Goal: Browse casually: Explore the website without a specific task or goal

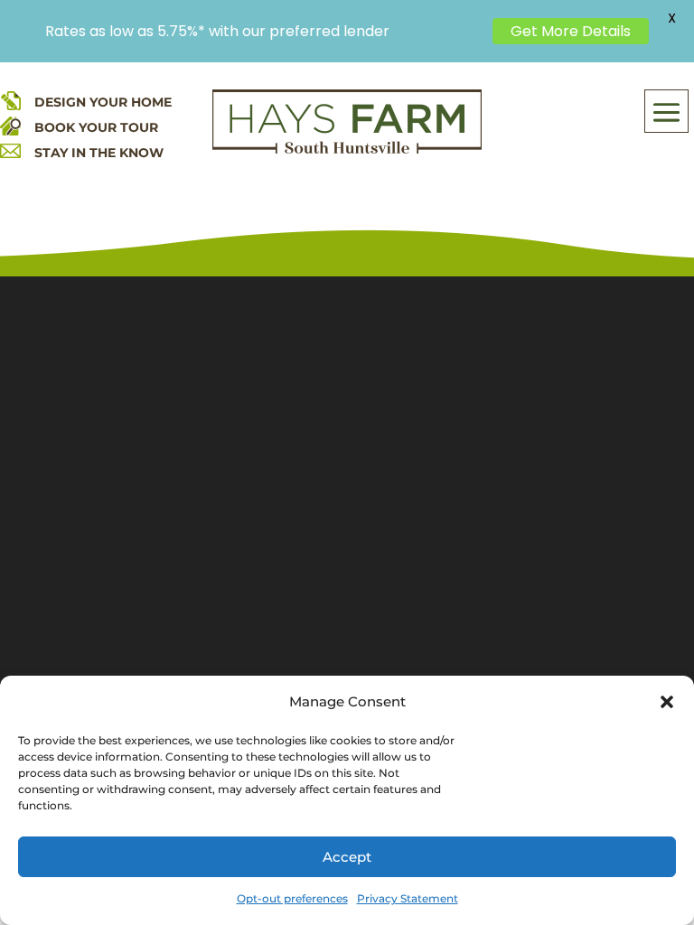
click at [237, 130] on img at bounding box center [346, 121] width 269 height 65
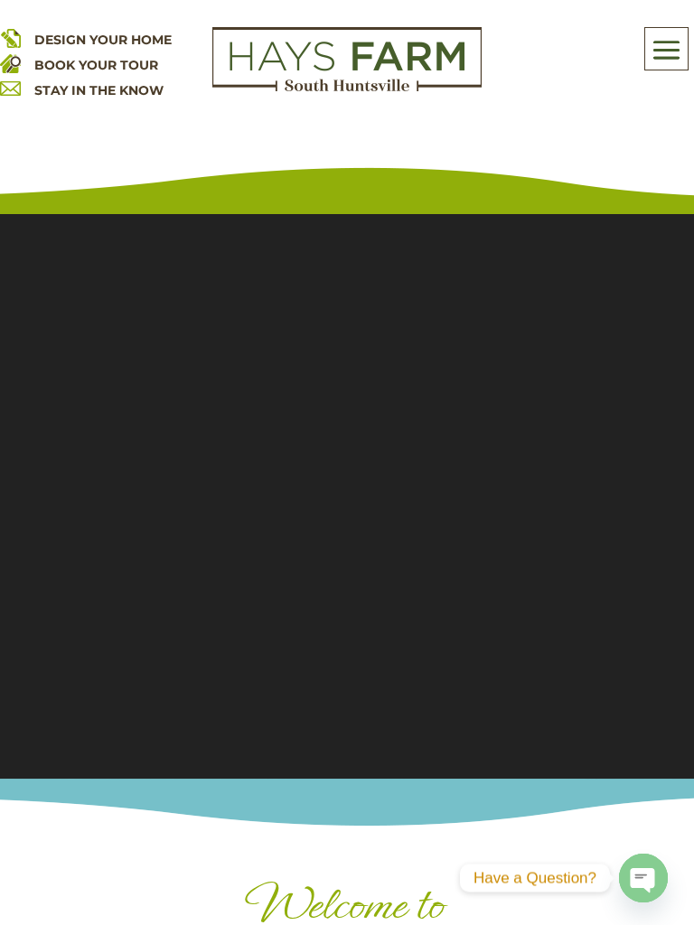
click at [170, 718] on section "Video Player 00:00 00:00 00:00" at bounding box center [347, 485] width 694 height 587
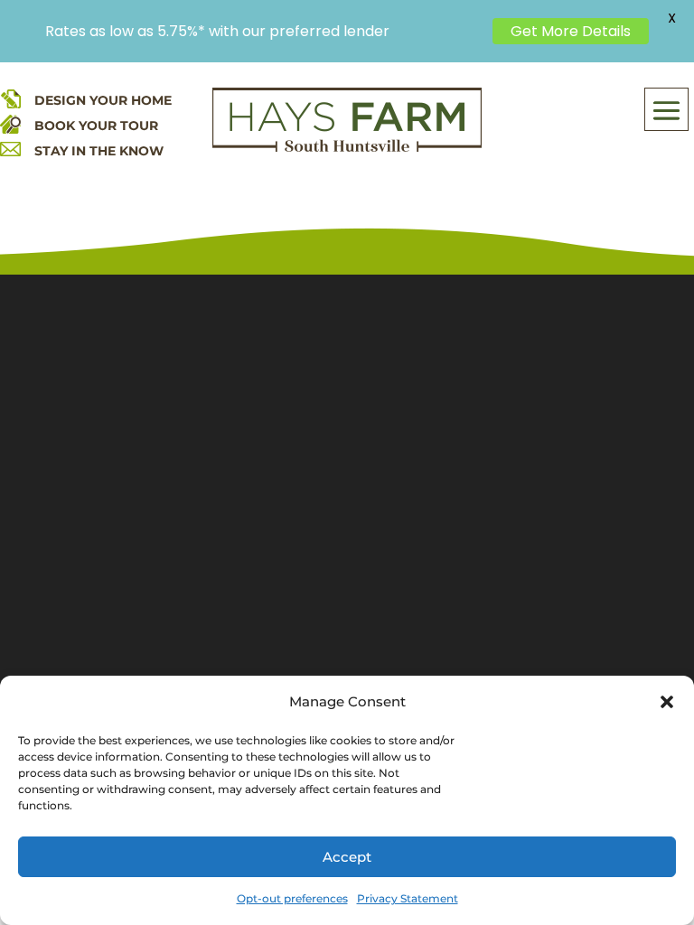
click at [544, 802] on div "To provide the best experiences, we use technologies like cookies to store and/…" at bounding box center [347, 776] width 658 height 86
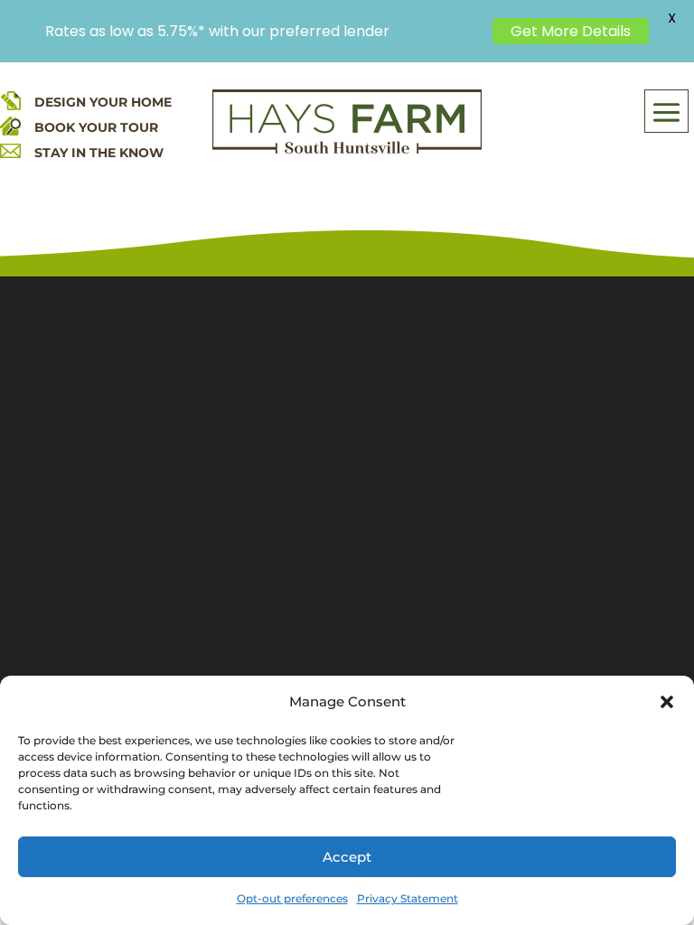
click at [249, 235] on div "DESIGN YOUR HOME BOOK YOUR TOUR STAY IN THE KNOW About Us Quick Move-in Homes A…" at bounding box center [347, 169] width 694 height 214
click at [547, 786] on div "To provide the best experiences, we use technologies like cookies to store and/…" at bounding box center [347, 776] width 658 height 86
click at [181, 136] on div at bounding box center [346, 121] width 365 height 65
click at [164, 794] on div "To provide the best experiences, we use technologies like cookies to store and/…" at bounding box center [236, 773] width 437 height 81
click at [437, 806] on div "To provide the best experiences, we use technologies like cookies to store and/…" at bounding box center [236, 773] width 437 height 81
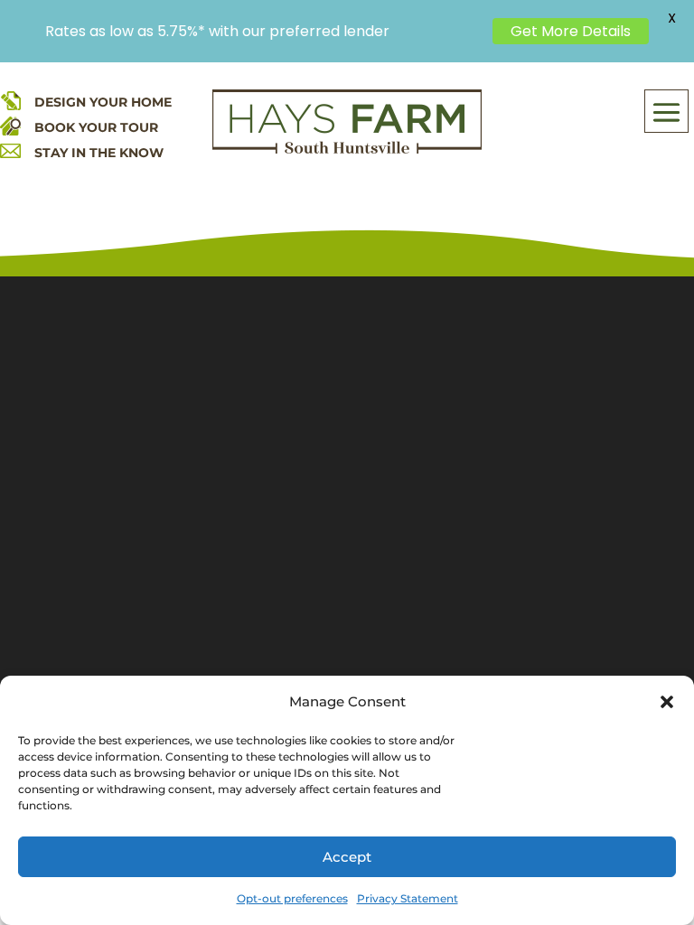
click at [132, 240] on div "DESIGN YOUR HOME BOOK YOUR TOUR STAY IN THE KNOW About Us Quick Move-in Homes A…" at bounding box center [347, 169] width 694 height 214
click at [160, 808] on div "To provide the best experiences, we use technologies like cookies to store and/…" at bounding box center [236, 773] width 437 height 81
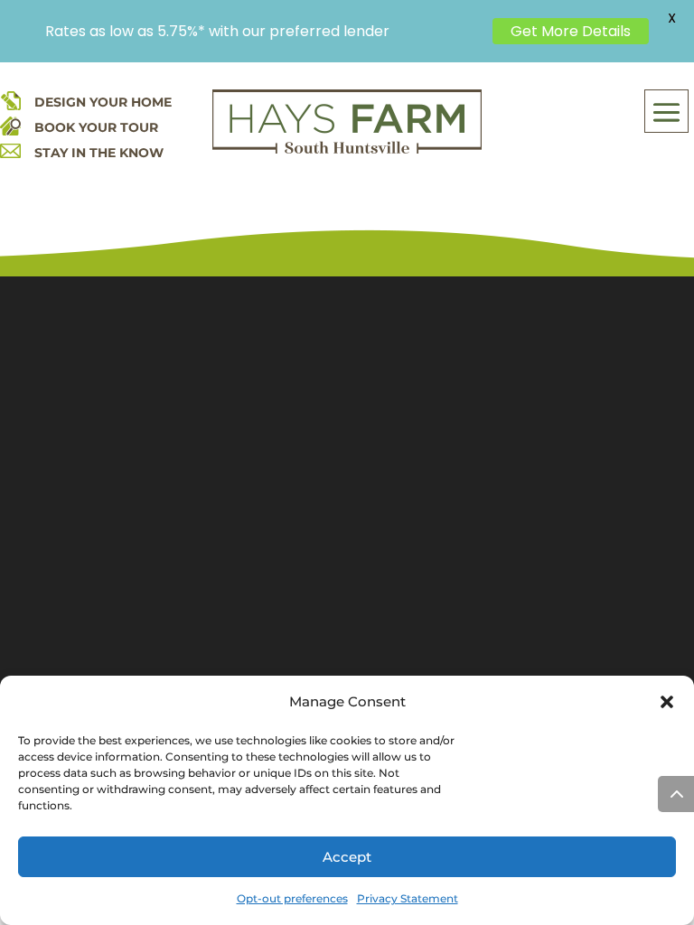
scroll to position [976, 0]
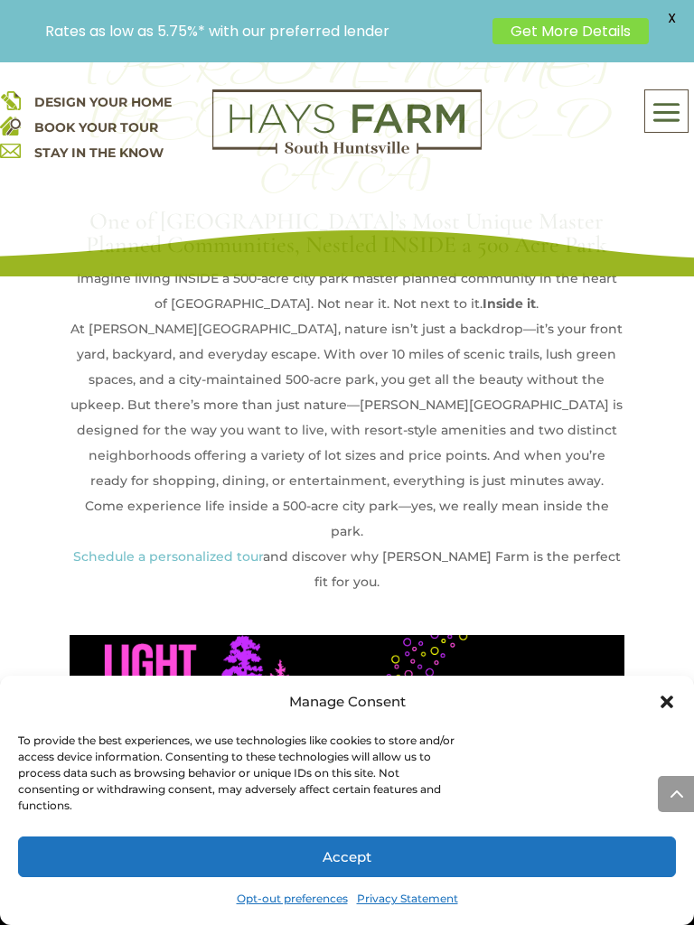
click at [256, 811] on div "To provide the best experiences, we use technologies like cookies to store and/…" at bounding box center [236, 773] width 437 height 81
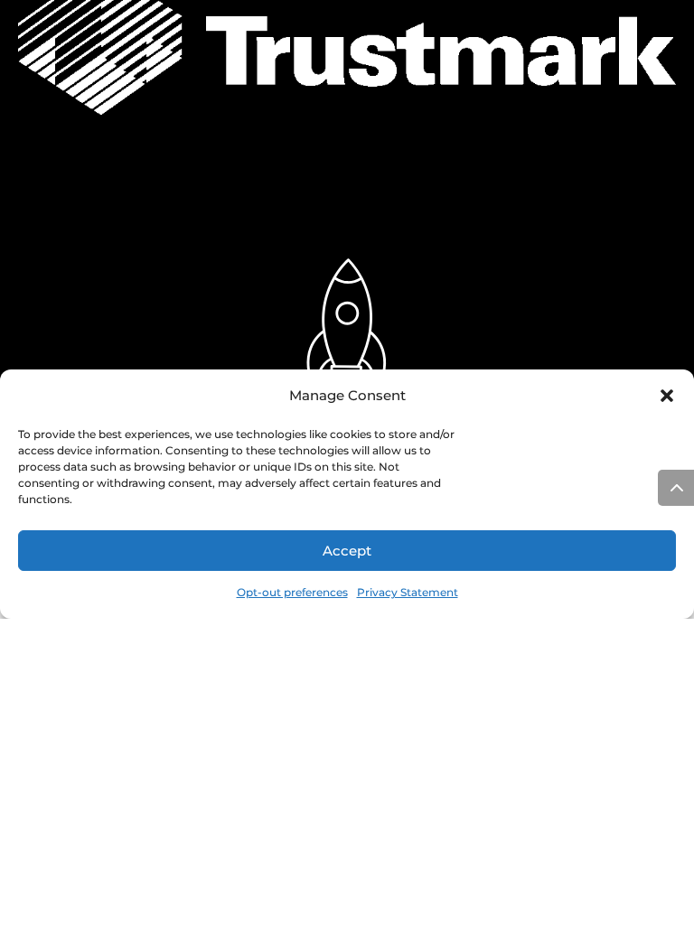
scroll to position [3841, 0]
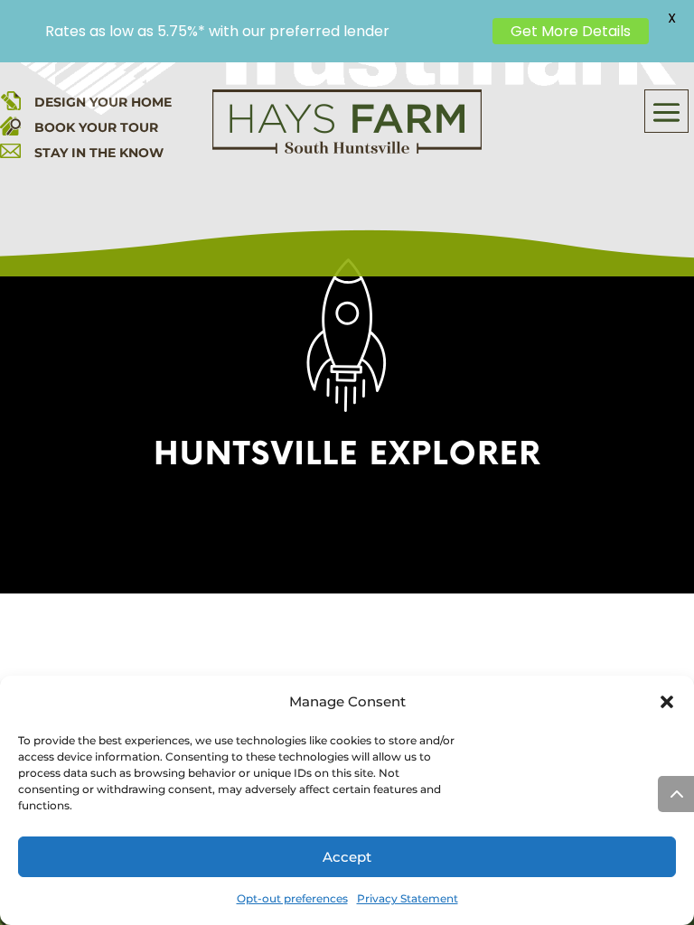
click at [289, 294] on img at bounding box center [347, 368] width 452 height 452
click at [441, 716] on div "Manage Consent To provide the best experiences, we use technologies like cookie…" at bounding box center [347, 800] width 694 height 249
click at [541, 712] on div "Manage Consent" at bounding box center [347, 701] width 658 height 25
click at [457, 792] on div "To provide the best experiences, we use technologies like cookies to store and/…" at bounding box center [347, 776] width 658 height 86
click at [385, 307] on img at bounding box center [347, 368] width 452 height 452
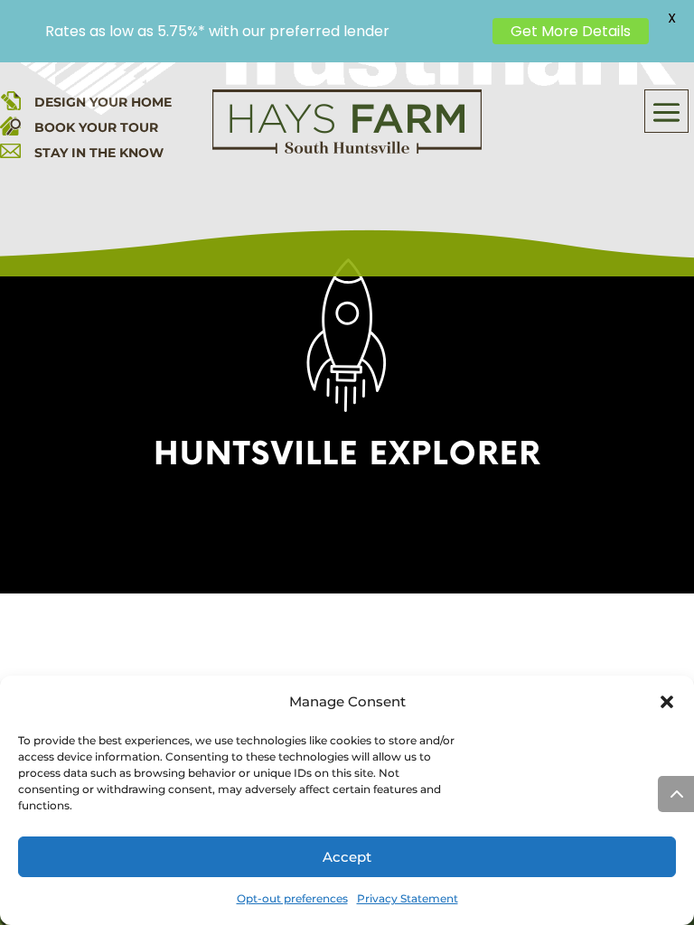
click at [446, 732] on div "Manage Consent To provide the best experiences, we use technologies like cookie…" at bounding box center [347, 800] width 694 height 249
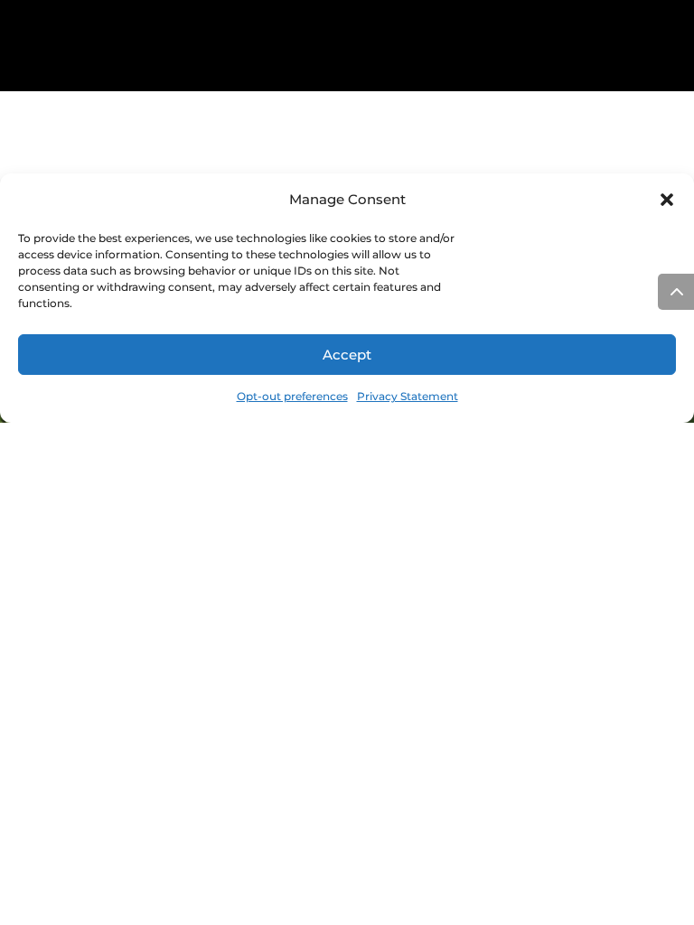
scroll to position [4344, 0]
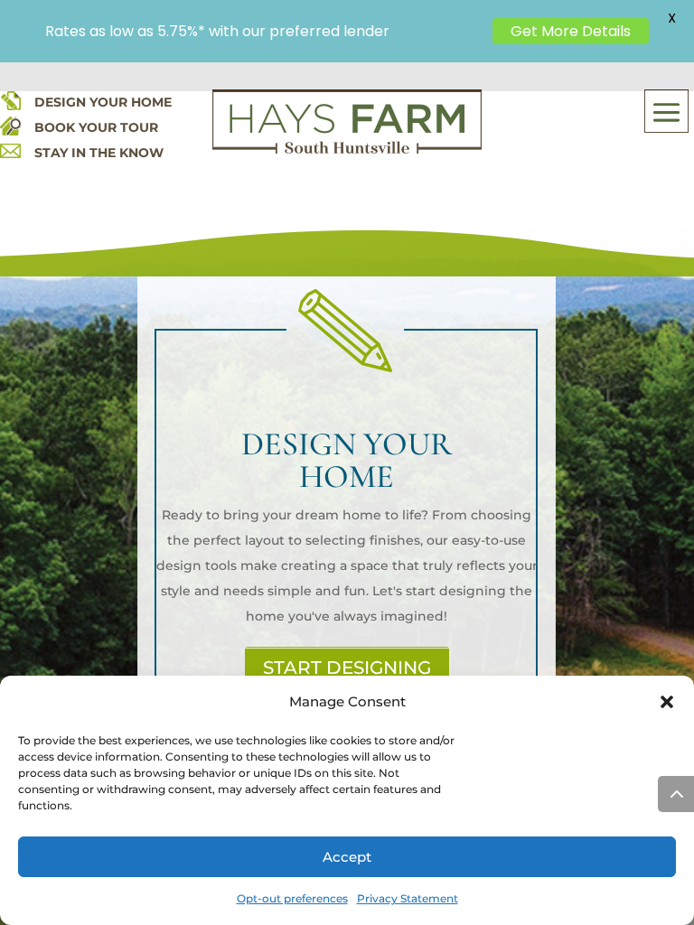
click at [445, 802] on div "To provide the best experiences, we use technologies like cookies to store and/…" at bounding box center [236, 773] width 437 height 81
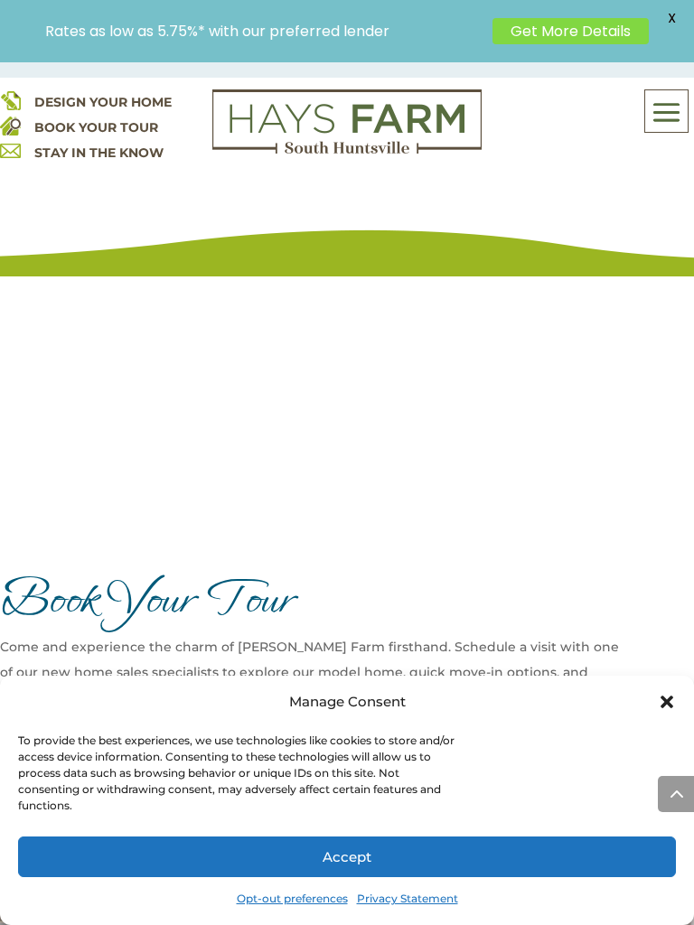
scroll to position [8715, 0]
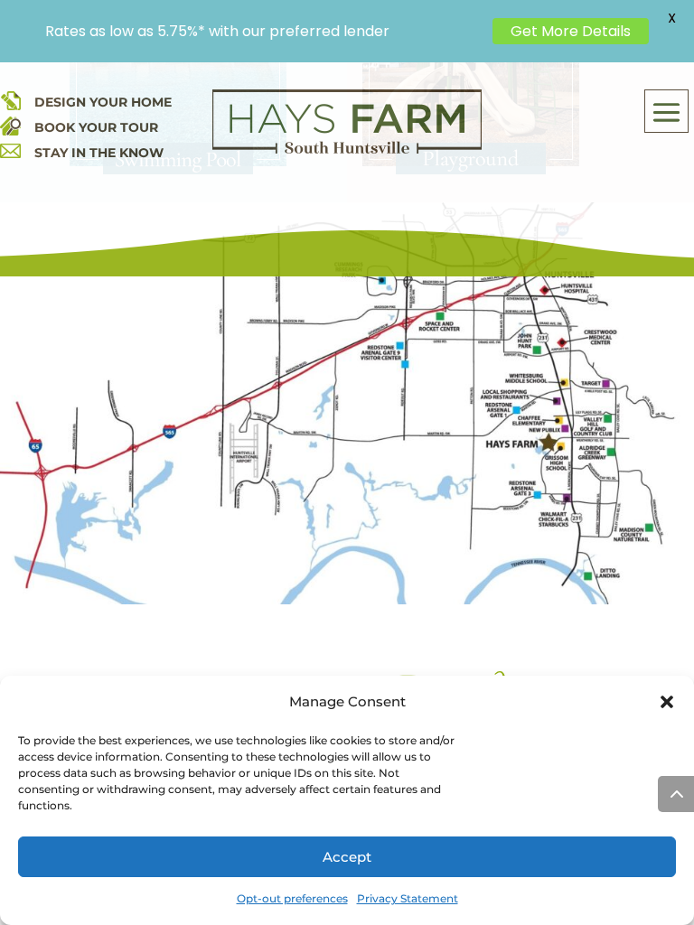
click at [540, 714] on div "Manage Consent" at bounding box center [347, 701] width 658 height 25
click at [159, 800] on div "To provide the best experiences, we use technologies like cookies to store and/…" at bounding box center [236, 773] width 437 height 81
click at [445, 800] on div "To provide the best experiences, we use technologies like cookies to store and/…" at bounding box center [236, 773] width 437 height 81
click at [455, 196] on div "DESIGN YOUR HOME BOOK YOUR TOUR STAY IN THE KNOW About Us Quick Move-in Homes A…" at bounding box center [347, 169] width 694 height 214
click at [536, 792] on div "To provide the best experiences, we use technologies like cookies to store and/…" at bounding box center [347, 776] width 658 height 86
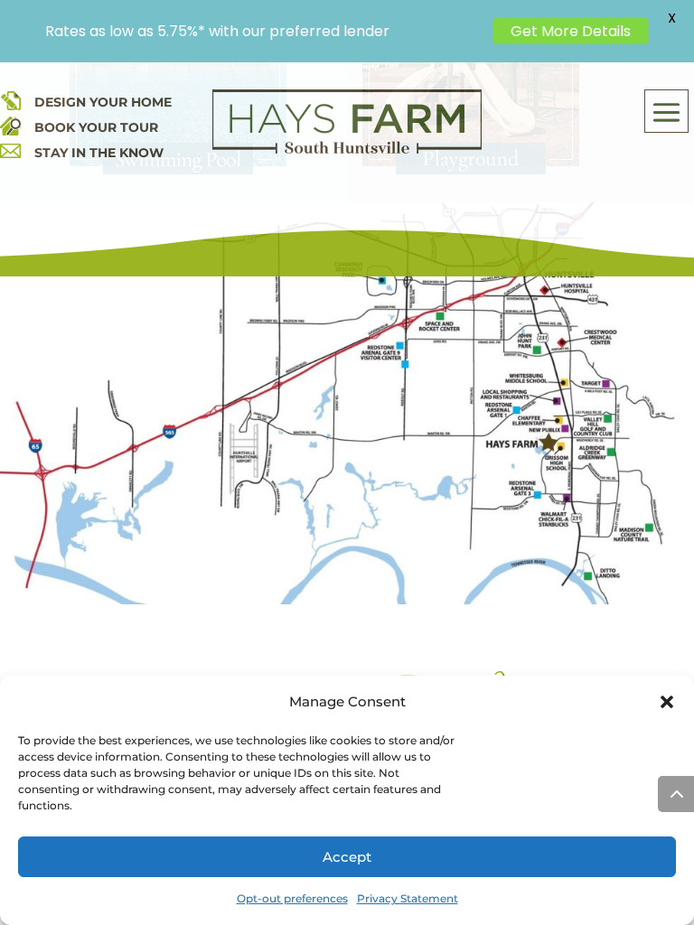
click at [551, 714] on div "Manage Consent" at bounding box center [347, 701] width 658 height 25
click at [143, 802] on div "To provide the best experiences, we use technologies like cookies to store and/…" at bounding box center [236, 773] width 437 height 81
click at [439, 809] on div "To provide the best experiences, we use technologies like cookies to store and/…" at bounding box center [236, 773] width 437 height 81
click at [539, 807] on div "To provide the best experiences, we use technologies like cookies to store and/…" at bounding box center [347, 776] width 658 height 86
click at [551, 731] on div "Manage Consent To provide the best experiences, we use technologies like cookie…" at bounding box center [347, 800] width 694 height 249
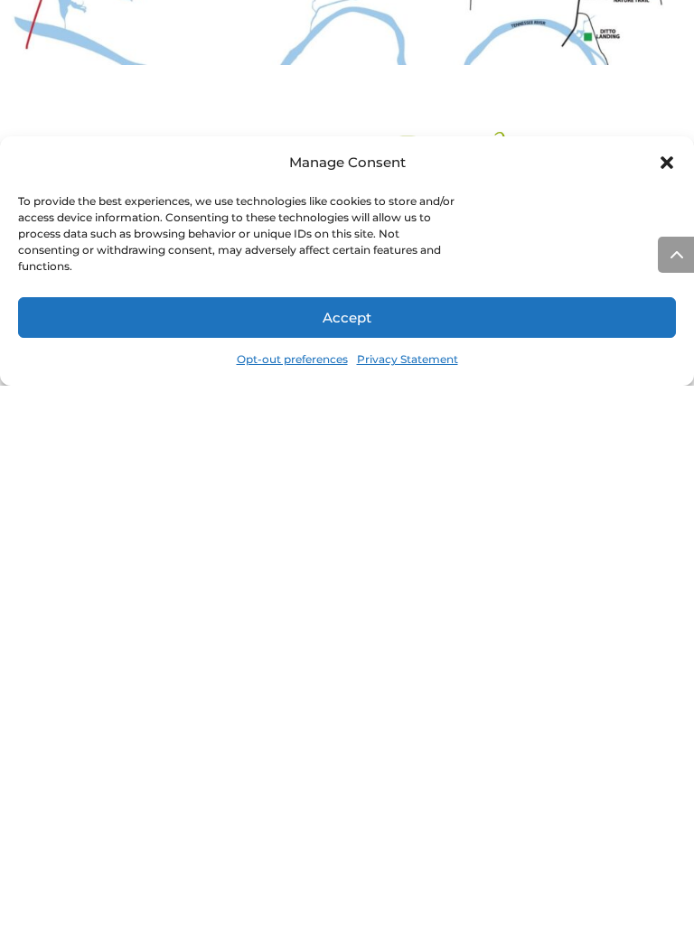
scroll to position [9254, 0]
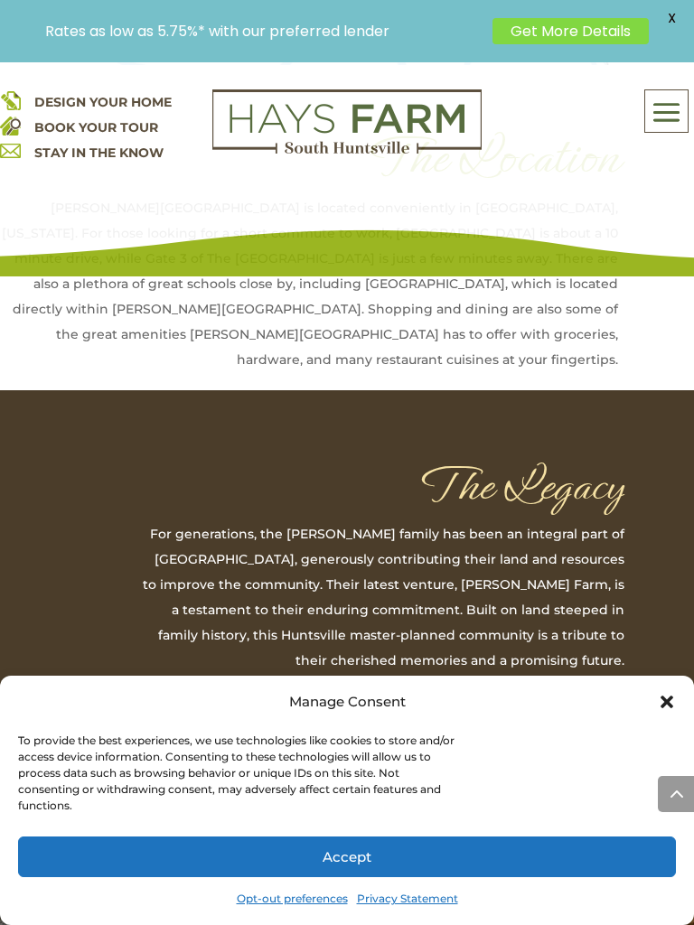
click at [404, 209] on div "DESIGN YOUR HOME BOOK YOUR TOUR STAY IN THE KNOW About Us Quick Move-in Homes A…" at bounding box center [347, 169] width 694 height 214
click at [539, 799] on div "To provide the best experiences, we use technologies like cookies to store and/…" at bounding box center [347, 776] width 658 height 86
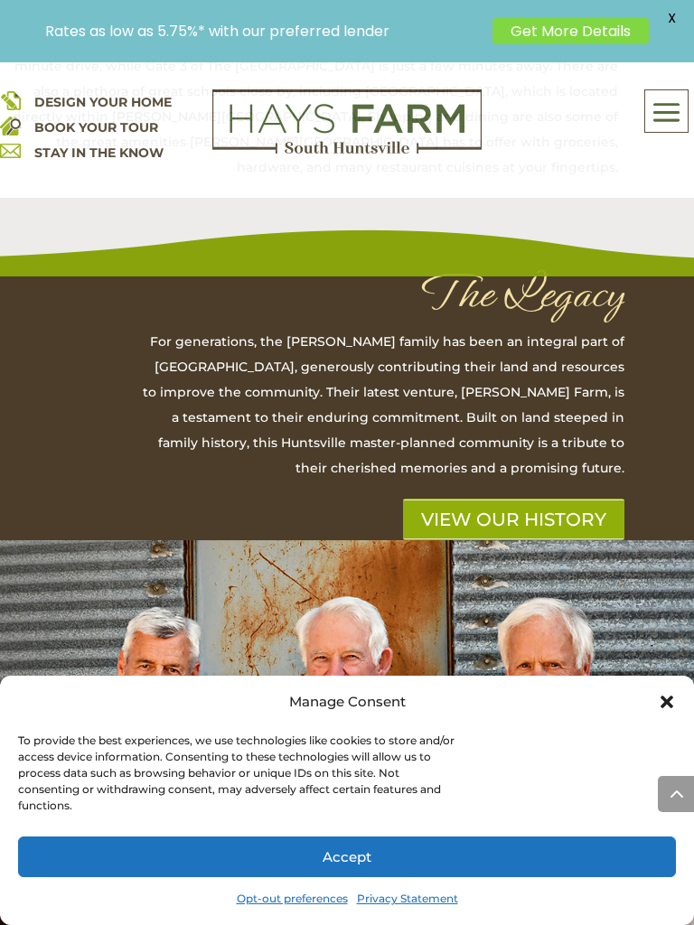
click at [164, 721] on div "Manage Consent To provide the best experiences, we use technologies like cookie…" at bounding box center [347, 800] width 694 height 249
click at [436, 814] on div "To provide the best experiences, we use technologies like cookies to store and/…" at bounding box center [347, 776] width 658 height 86
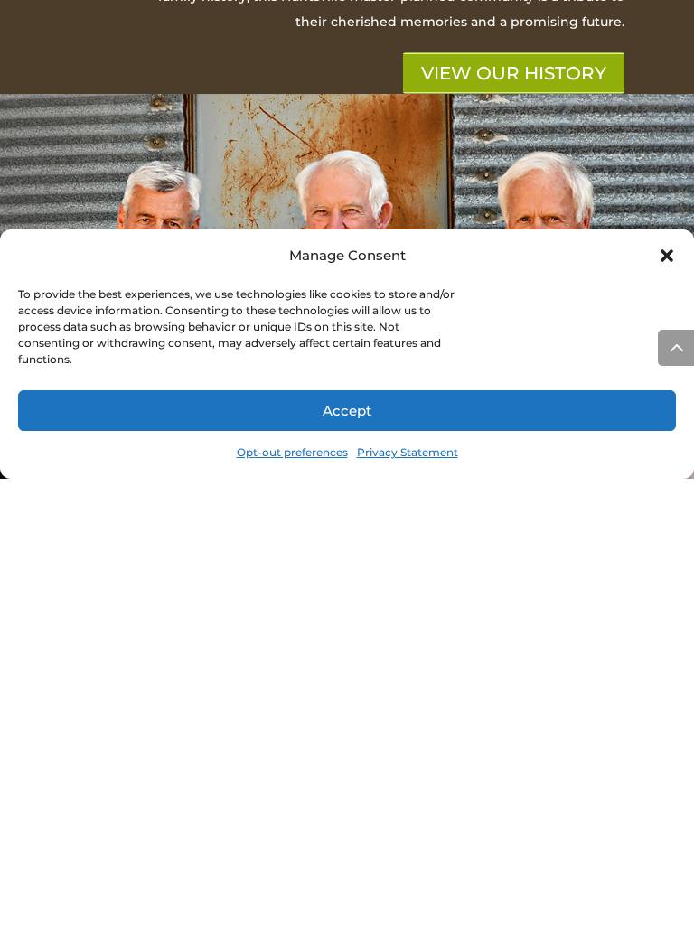
click at [514, 733] on div "To provide the best experiences, we use technologies like cookies to store and/…" at bounding box center [347, 776] width 658 height 86
